Goal: Find specific page/section: Find specific page/section

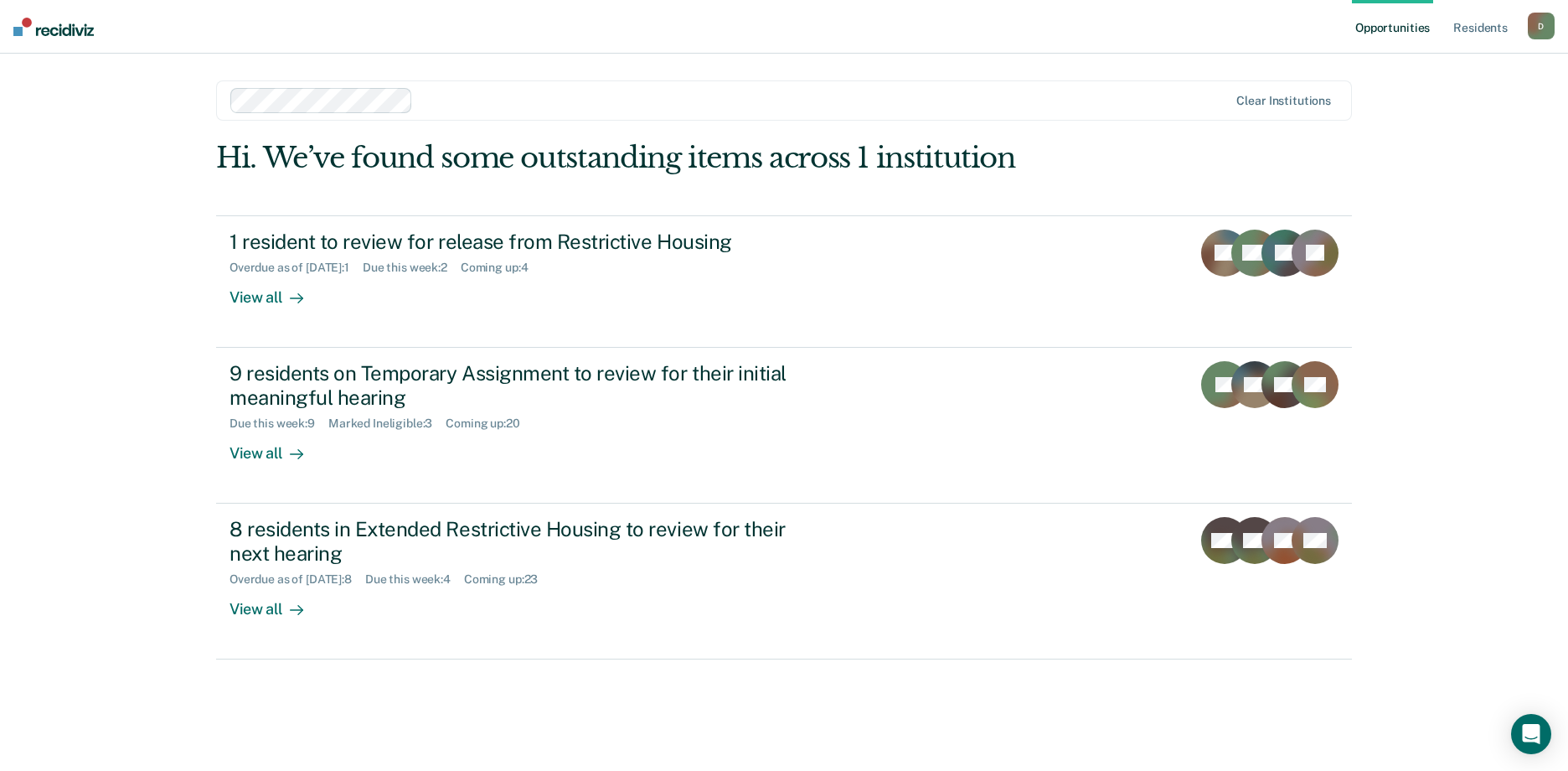
click at [1541, 19] on div "D" at bounding box center [1541, 26] width 27 height 27
click at [78, 35] on img at bounding box center [54, 26] width 81 height 18
